Goal: Complete application form: Complete application form

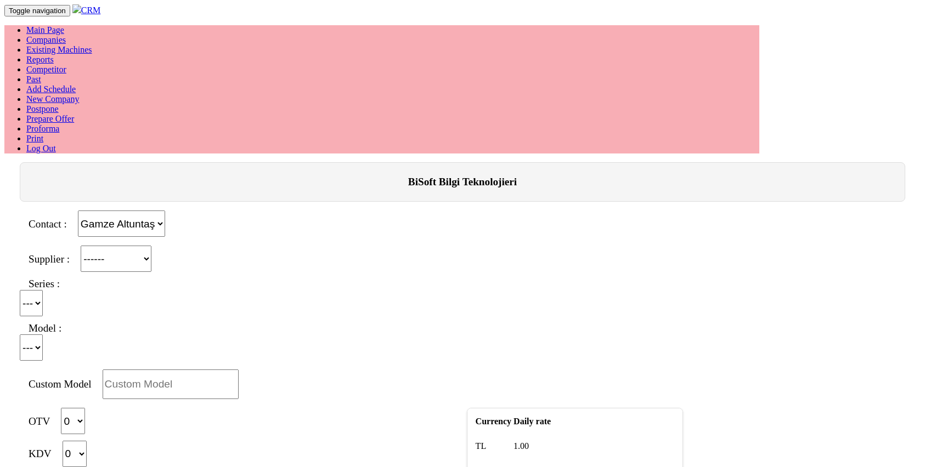
click at [372, 211] on div "Contact : Gamze Altuntaş" at bounding box center [462, 224] width 899 height 26
click at [151, 246] on select "------ PEAKART COSMOS GFIR DUOBEI BQ DK" at bounding box center [116, 259] width 71 height 26
select select "3"
click at [95, 246] on select "------ PEAKART COSMOS GFIR DUOBEI BQ DK" at bounding box center [116, 259] width 71 height 26
click at [46, 290] on select "TA TE" at bounding box center [33, 303] width 26 height 26
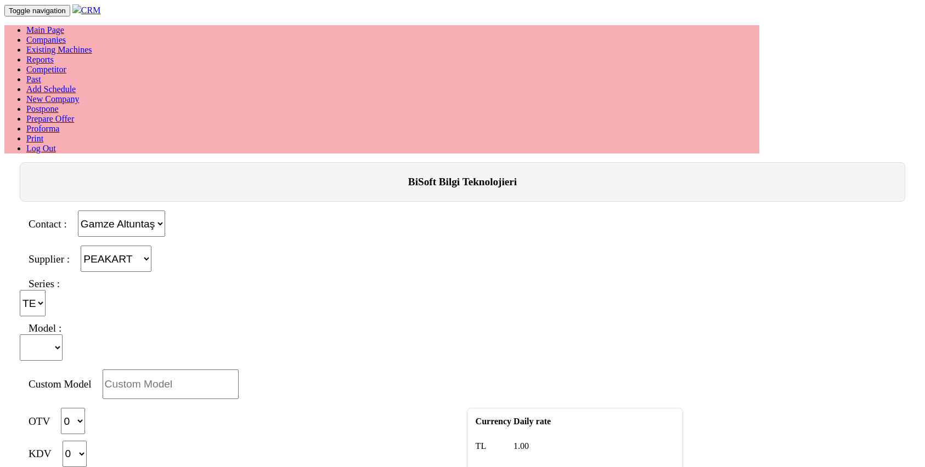
click at [46, 290] on select "TA TE" at bounding box center [33, 303] width 26 height 26
click at [63, 335] on select "1050B 1060B 1270B 1470B 655B 855B" at bounding box center [41, 348] width 43 height 26
click at [46, 290] on select "TA TE" at bounding box center [33, 303] width 26 height 26
select select "19"
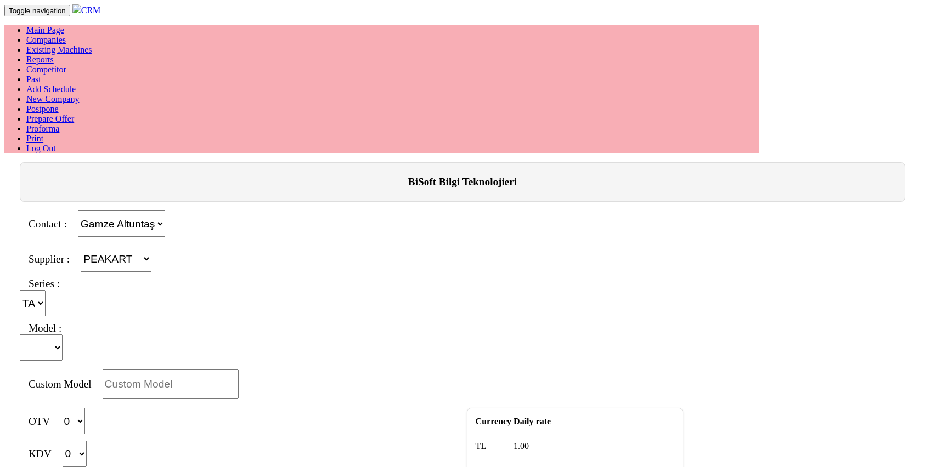
click at [46, 290] on select "TA TE" at bounding box center [33, 303] width 26 height 26
select select "293"
click at [55, 335] on select "1050 855" at bounding box center [38, 348] width 36 height 26
click at [517, 370] on div "Custom Model" at bounding box center [462, 385] width 899 height 30
click at [85, 408] on select "0 35" at bounding box center [73, 421] width 24 height 26
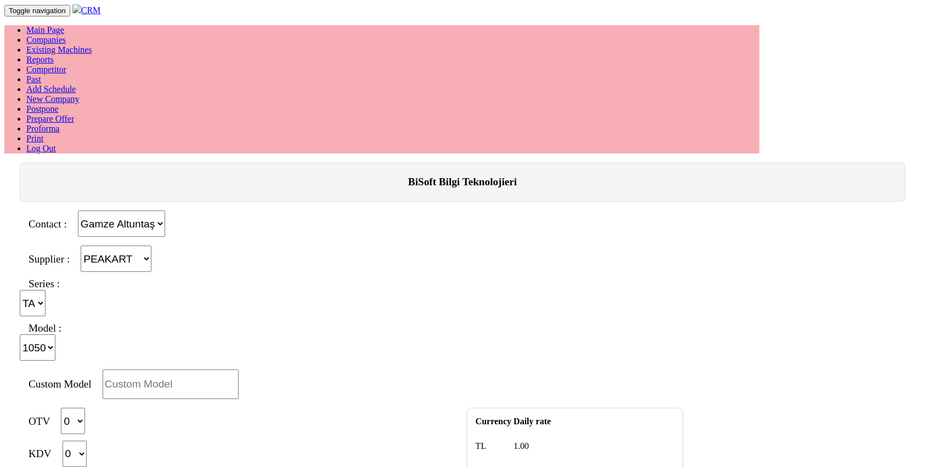
select select "35"
click at [85, 408] on select "0 35" at bounding box center [73, 421] width 24 height 26
click at [87, 441] on select "0 20 25" at bounding box center [75, 454] width 24 height 26
select select "20"
click at [87, 441] on select "0 20 25" at bounding box center [75, 454] width 24 height 26
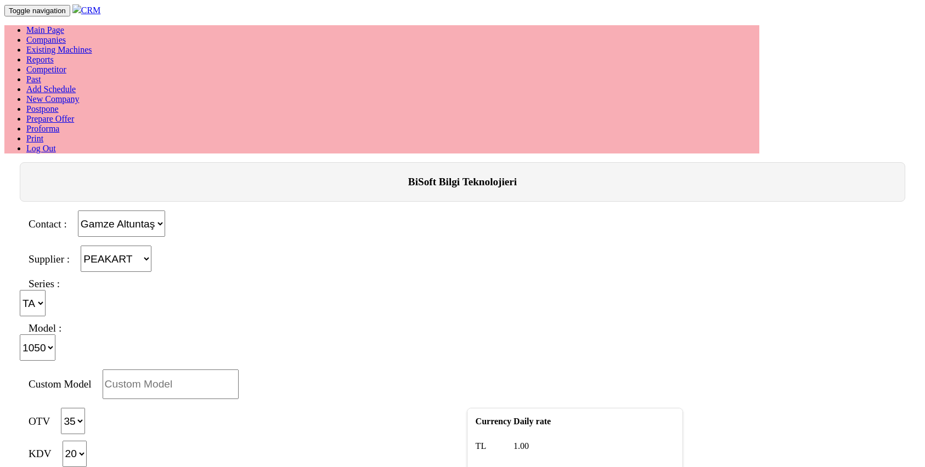
click at [506, 370] on div "Custom Model" at bounding box center [462, 385] width 899 height 30
